Goal: Task Accomplishment & Management: Manage account settings

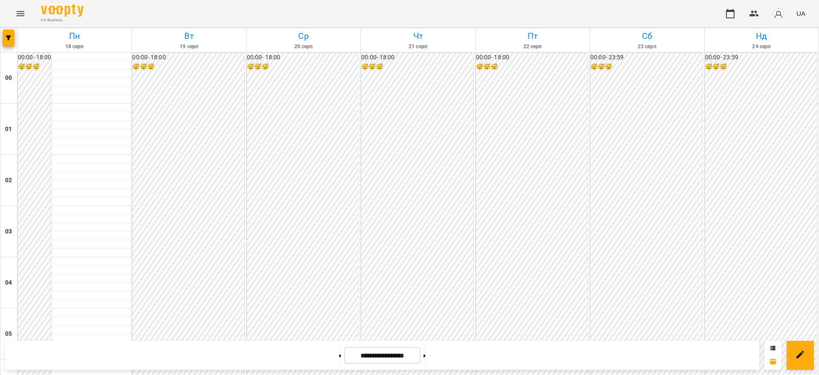
scroll to position [907, 0]
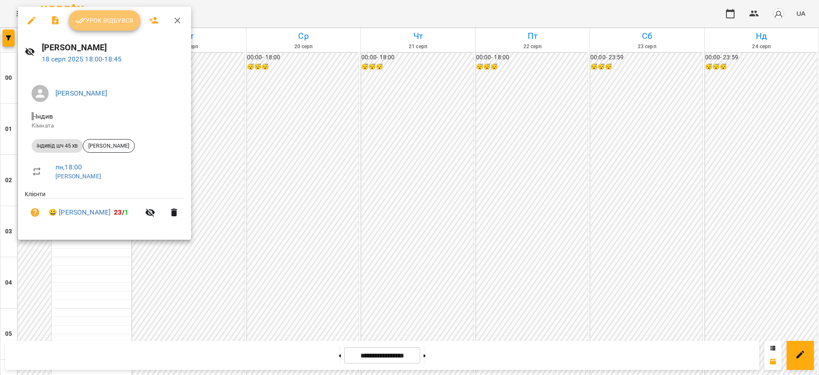
click at [102, 20] on span "Урок відбувся" at bounding box center [105, 20] width 58 height 10
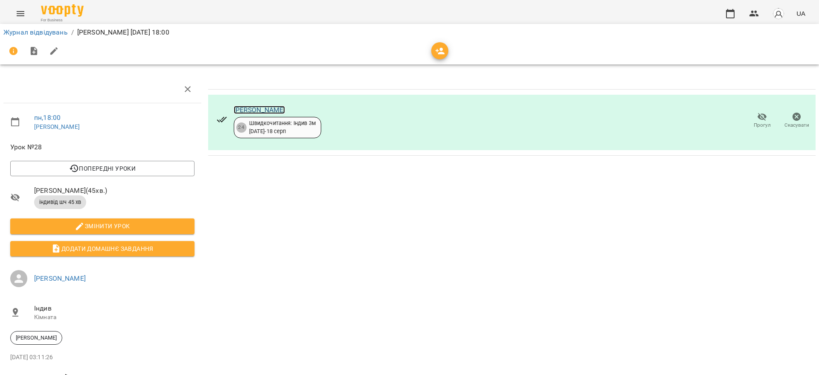
click at [273, 108] on link "[PERSON_NAME]" at bounding box center [260, 110] width 52 height 8
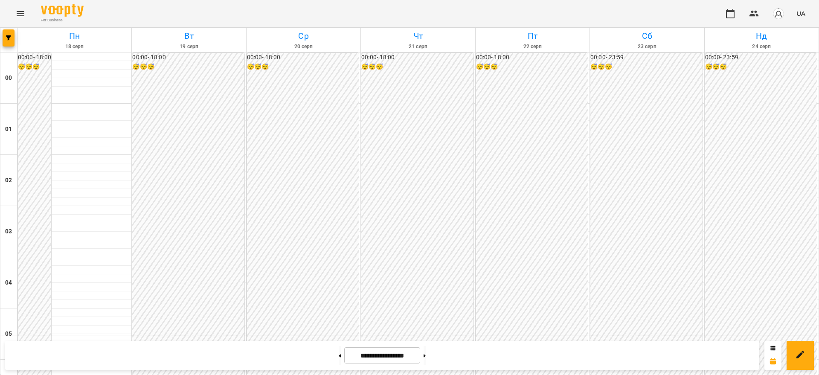
scroll to position [853, 0]
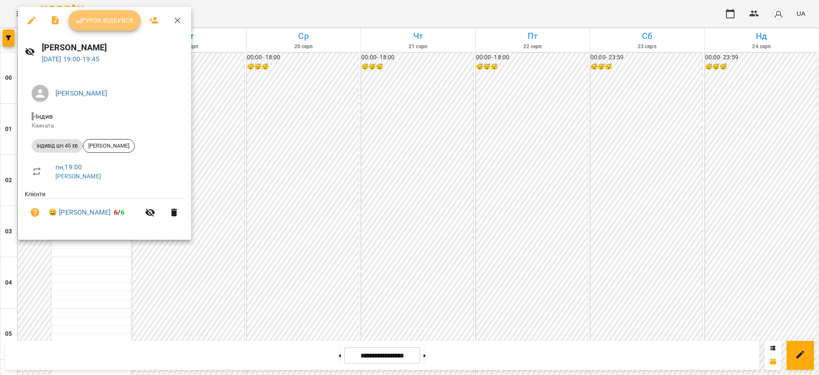
click at [87, 18] on span "Урок відбувся" at bounding box center [105, 20] width 58 height 10
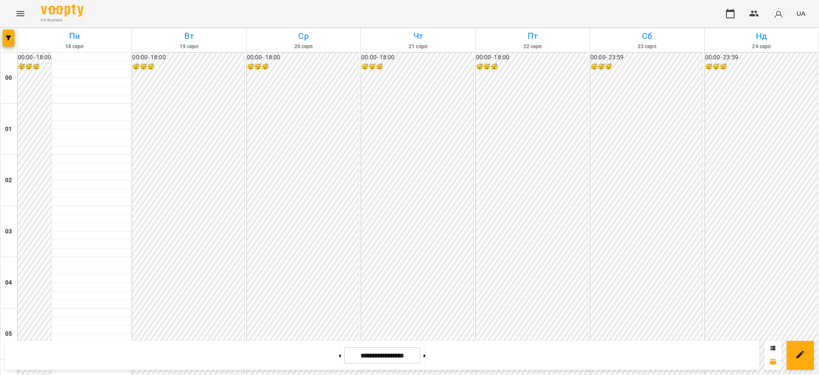
scroll to position [944, 0]
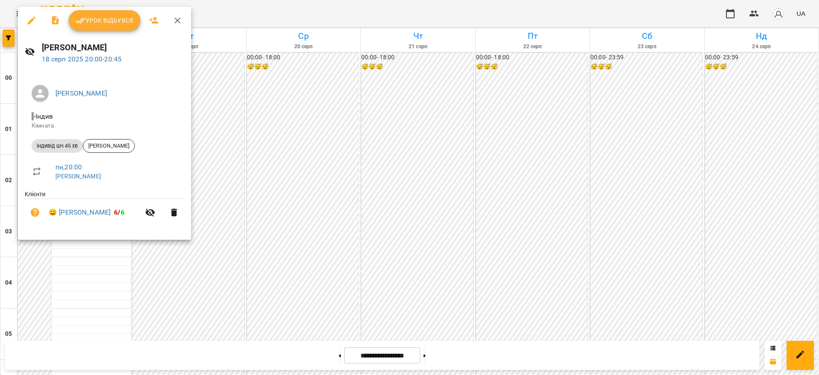
click at [105, 20] on span "Урок відбувся" at bounding box center [105, 20] width 58 height 10
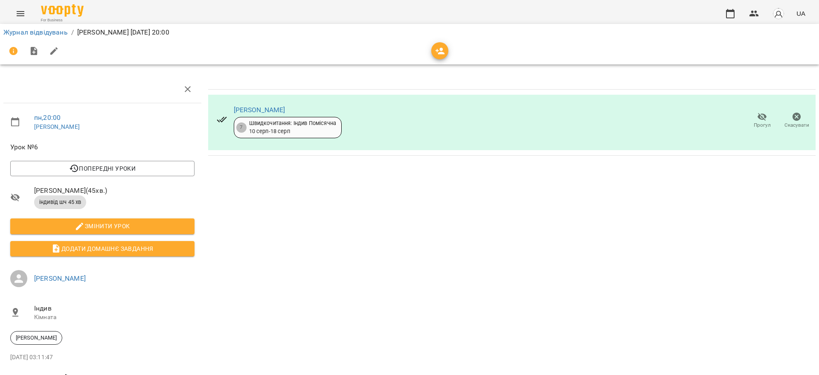
scroll to position [32, 0]
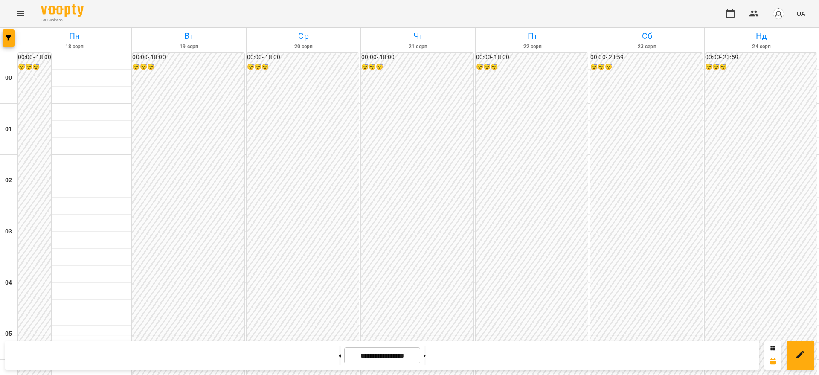
scroll to position [944, 0]
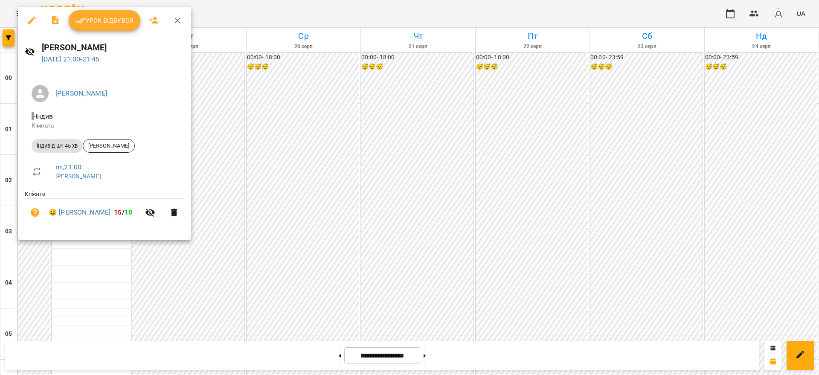
click at [110, 21] on span "Урок відбувся" at bounding box center [105, 20] width 58 height 10
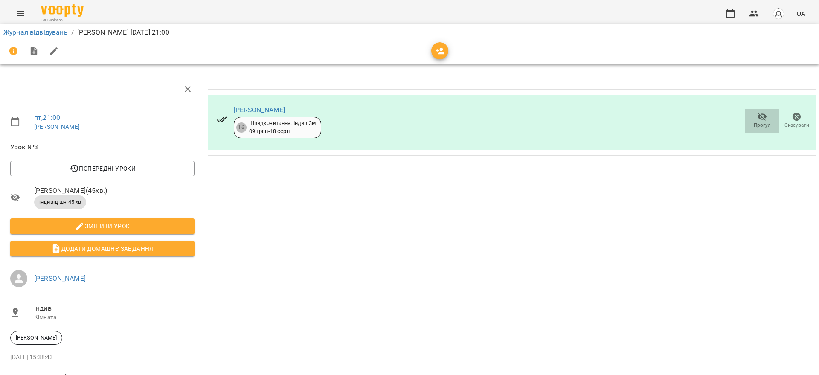
click at [758, 116] on icon "button" at bounding box center [762, 117] width 9 height 8
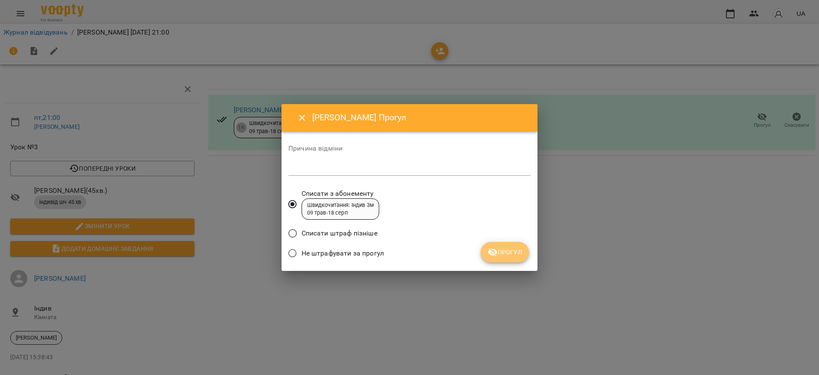
click at [511, 250] on span "Прогул" at bounding box center [505, 252] width 35 height 10
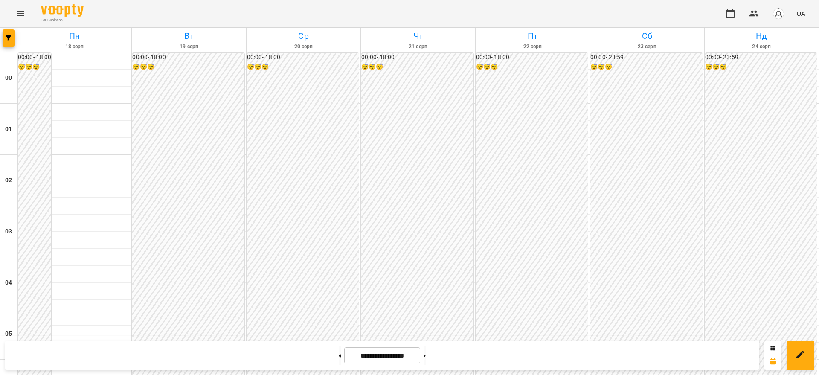
scroll to position [838, 0]
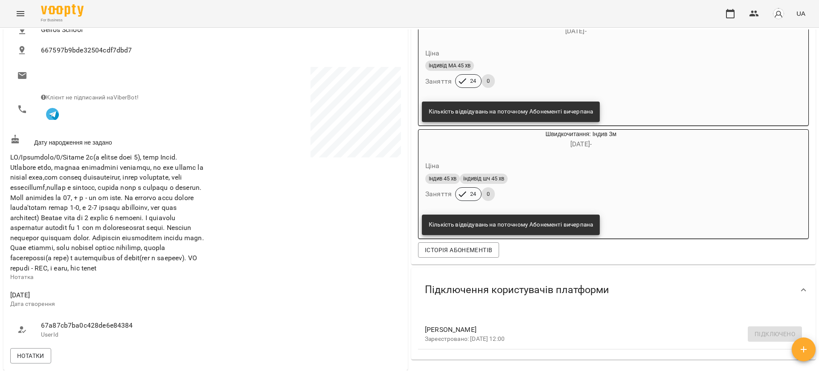
scroll to position [107, 0]
